Goal: Task Accomplishment & Management: Complete application form

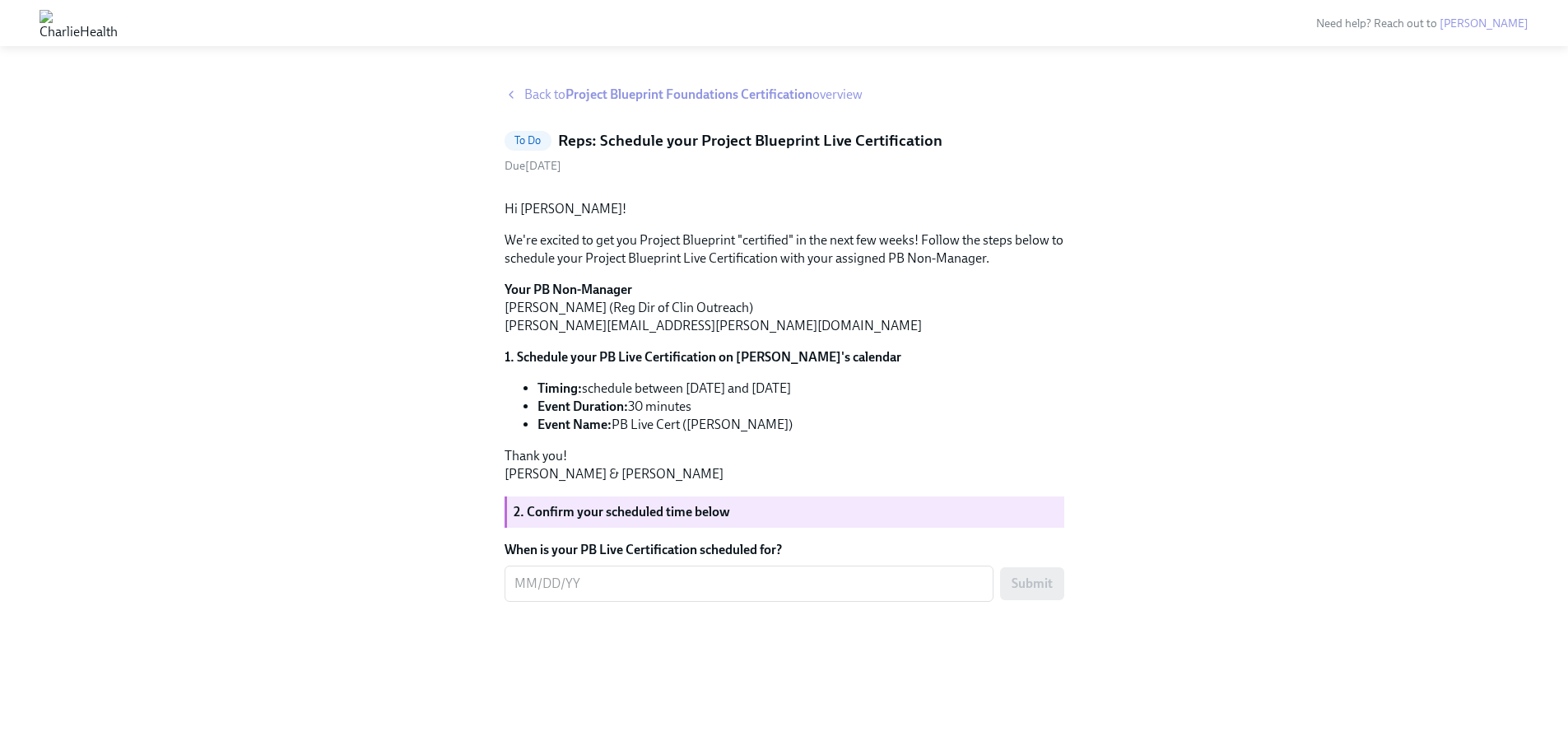
scroll to position [76, 0]
drag, startPoint x: 530, startPoint y: 611, endPoint x: 814, endPoint y: 608, distance: 284.0
click at [814, 559] on label "When is your PB Live Certification scheduled for?" at bounding box center [784, 549] width 559 height 18
click at [814, 593] on textarea "When is your PB Live Certification scheduled for?" at bounding box center [749, 583] width 469 height 20
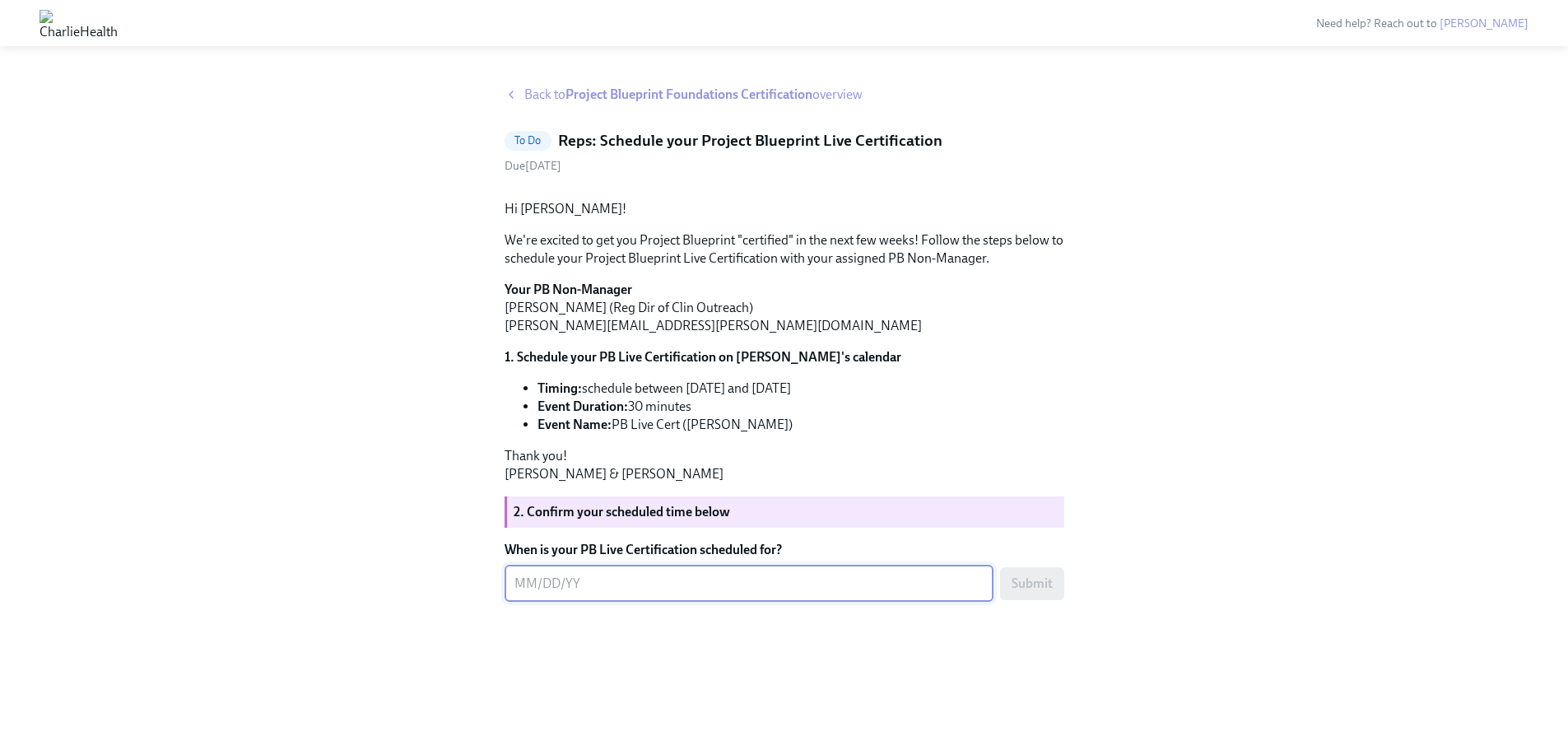
scroll to position [76, 0]
type textarea "0"
click at [788, 593] on textarea "When is your PB Live Certification scheduled for?" at bounding box center [749, 583] width 469 height 20
type textarea "09/11/2025"
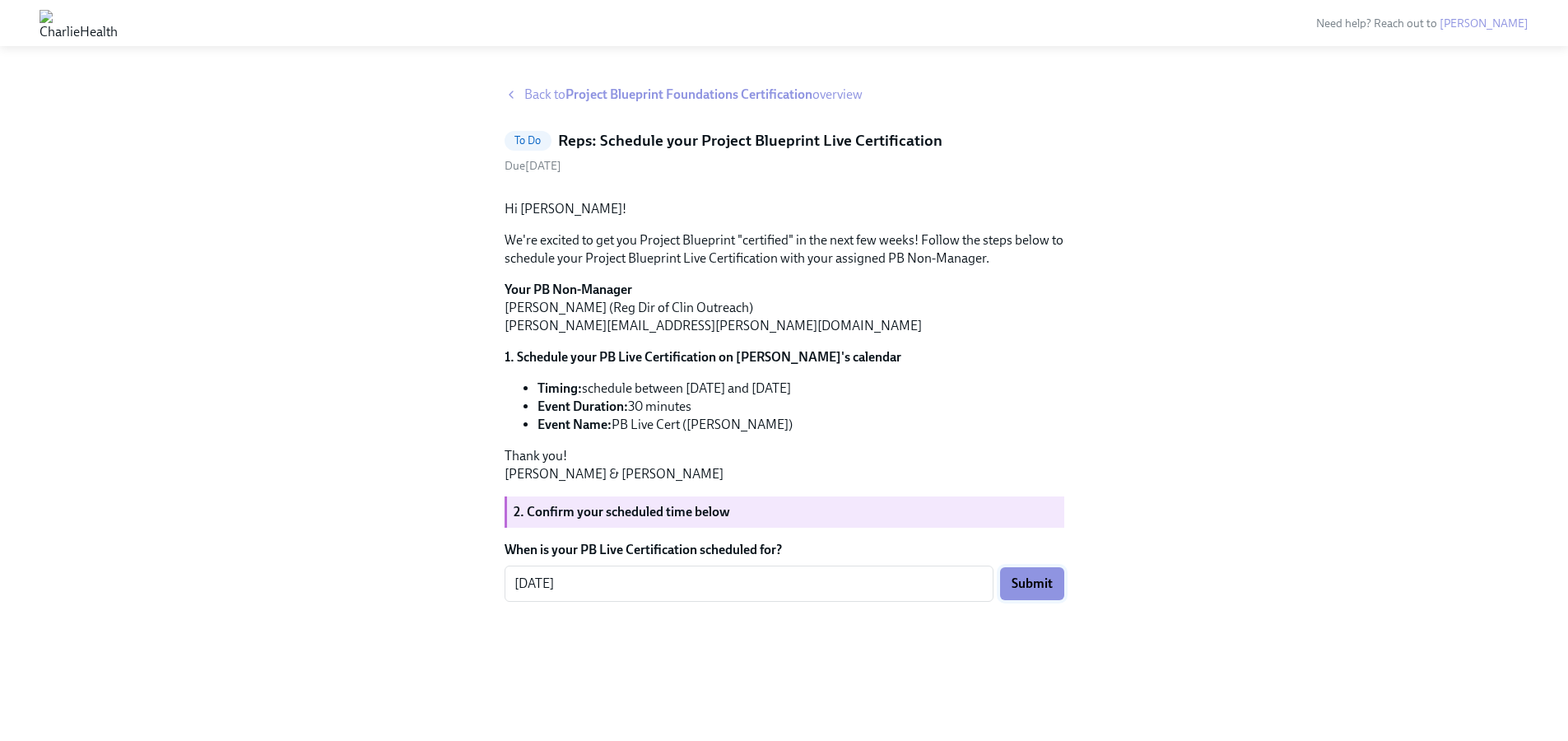
click at [1053, 600] on button "Submit" at bounding box center [1032, 583] width 64 height 33
